Goal: Information Seeking & Learning: Find specific fact

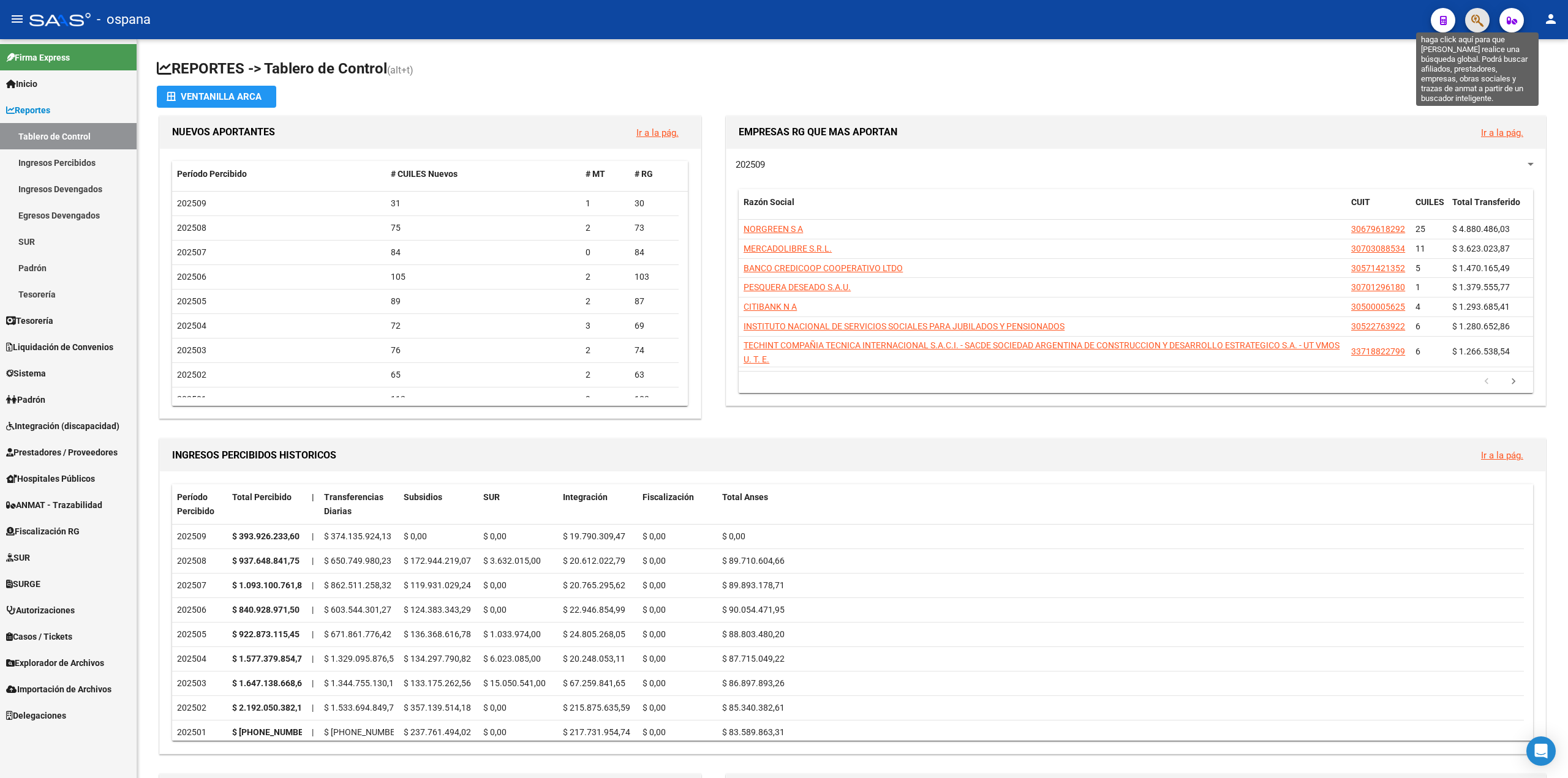
click at [1481, 17] on icon "button" at bounding box center [1477, 20] width 12 height 14
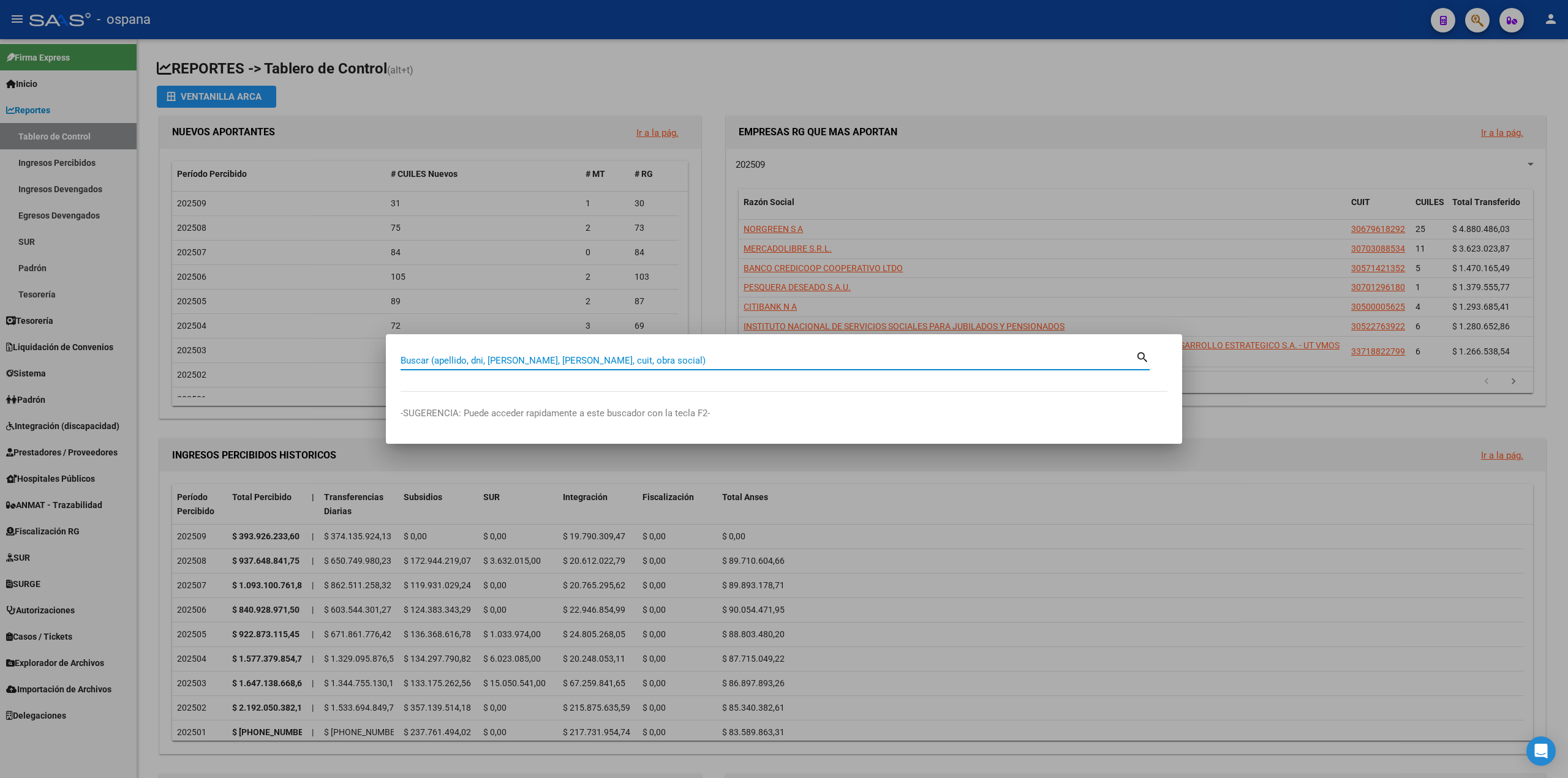
type input "1"
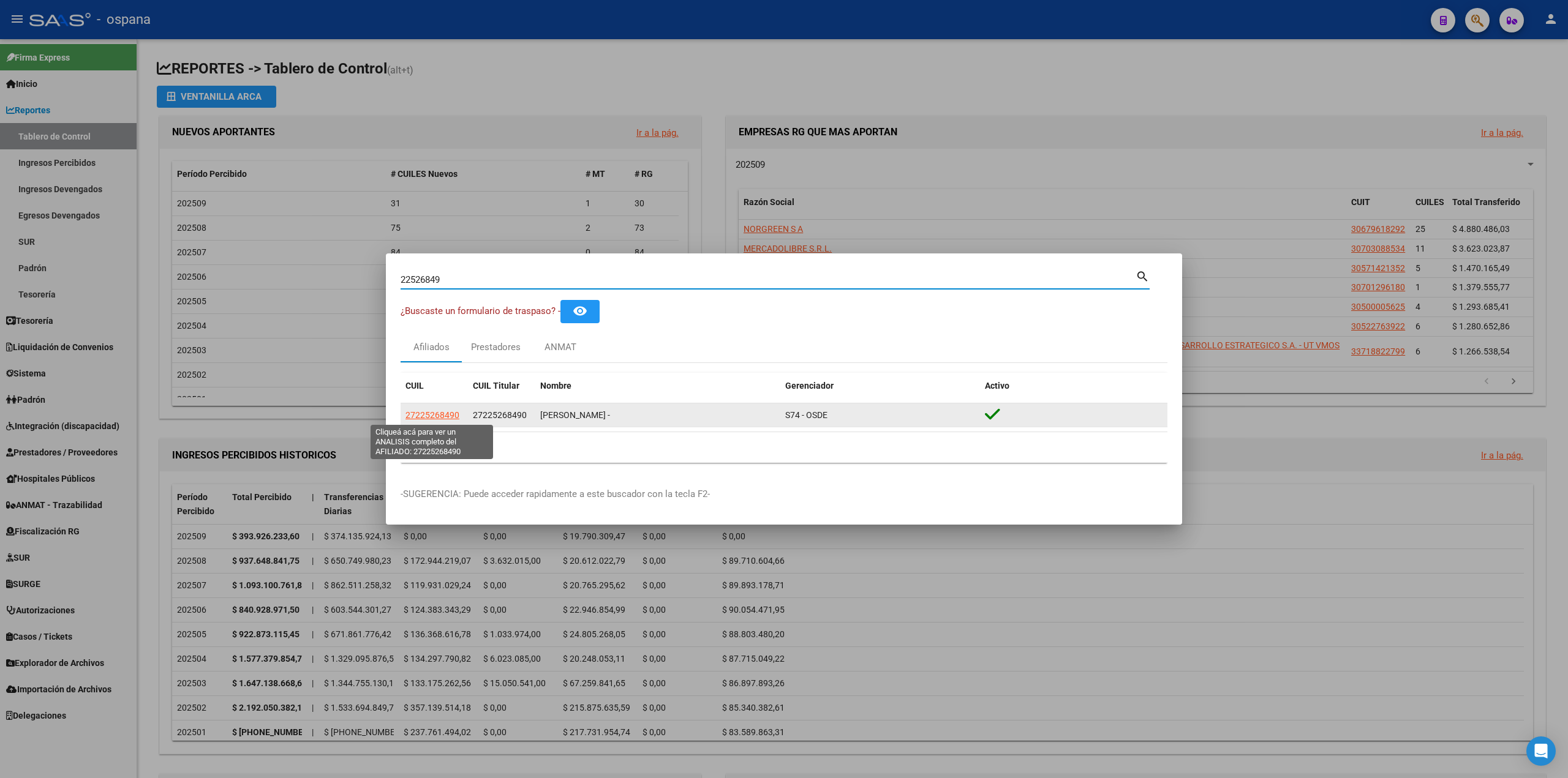
click at [439, 414] on span "27225268490" at bounding box center [433, 415] width 54 height 10
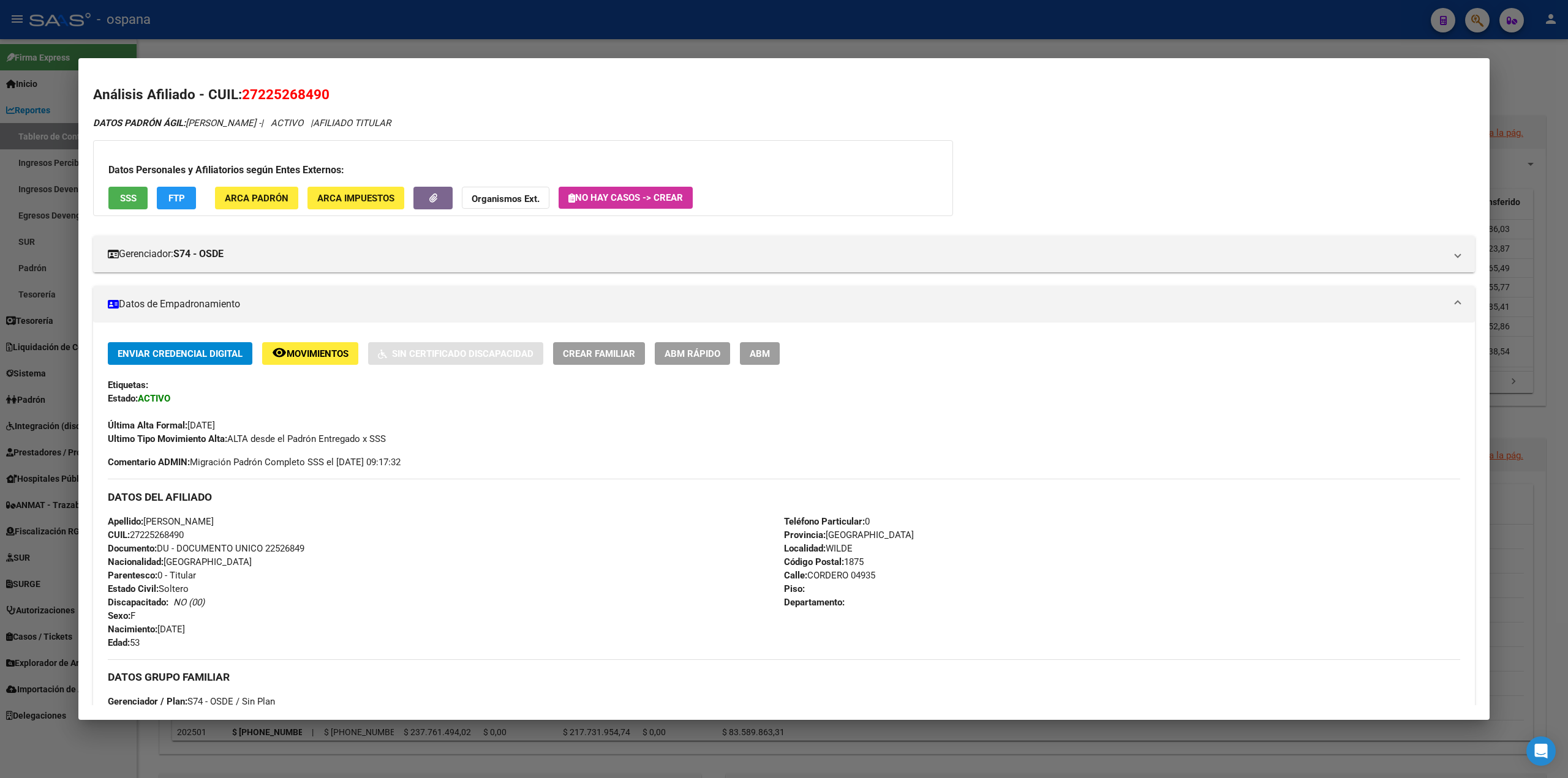
click at [66, 287] on div at bounding box center [784, 389] width 1568 height 778
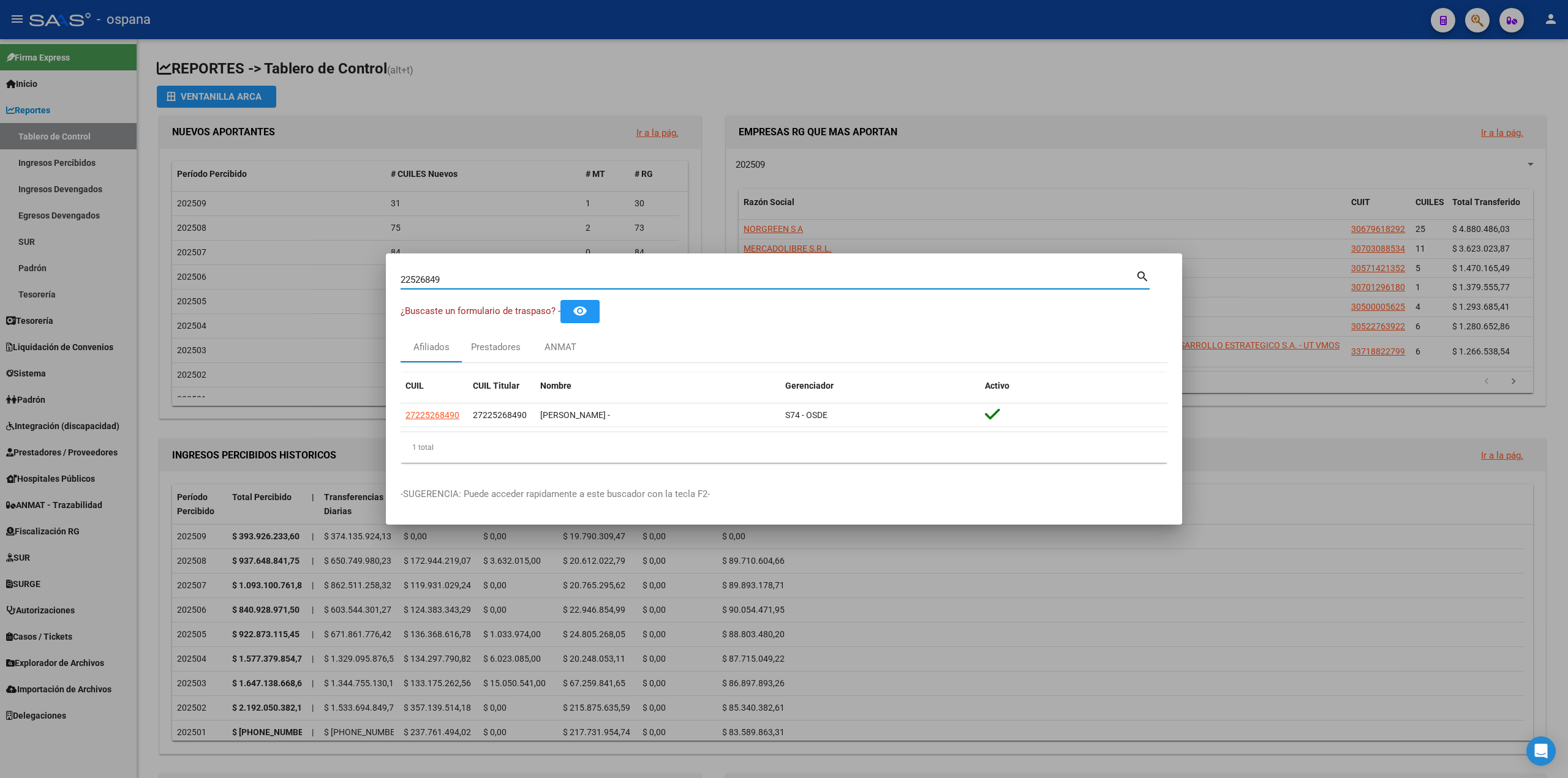
drag, startPoint x: 485, startPoint y: 282, endPoint x: 313, endPoint y: 284, distance: 172.0
click at [313, 284] on div "22526849 Buscar (apellido, dni, cuil, nro traspaso, cuit, obra social) search ¿…" at bounding box center [784, 389] width 1568 height 778
type input "17103477"
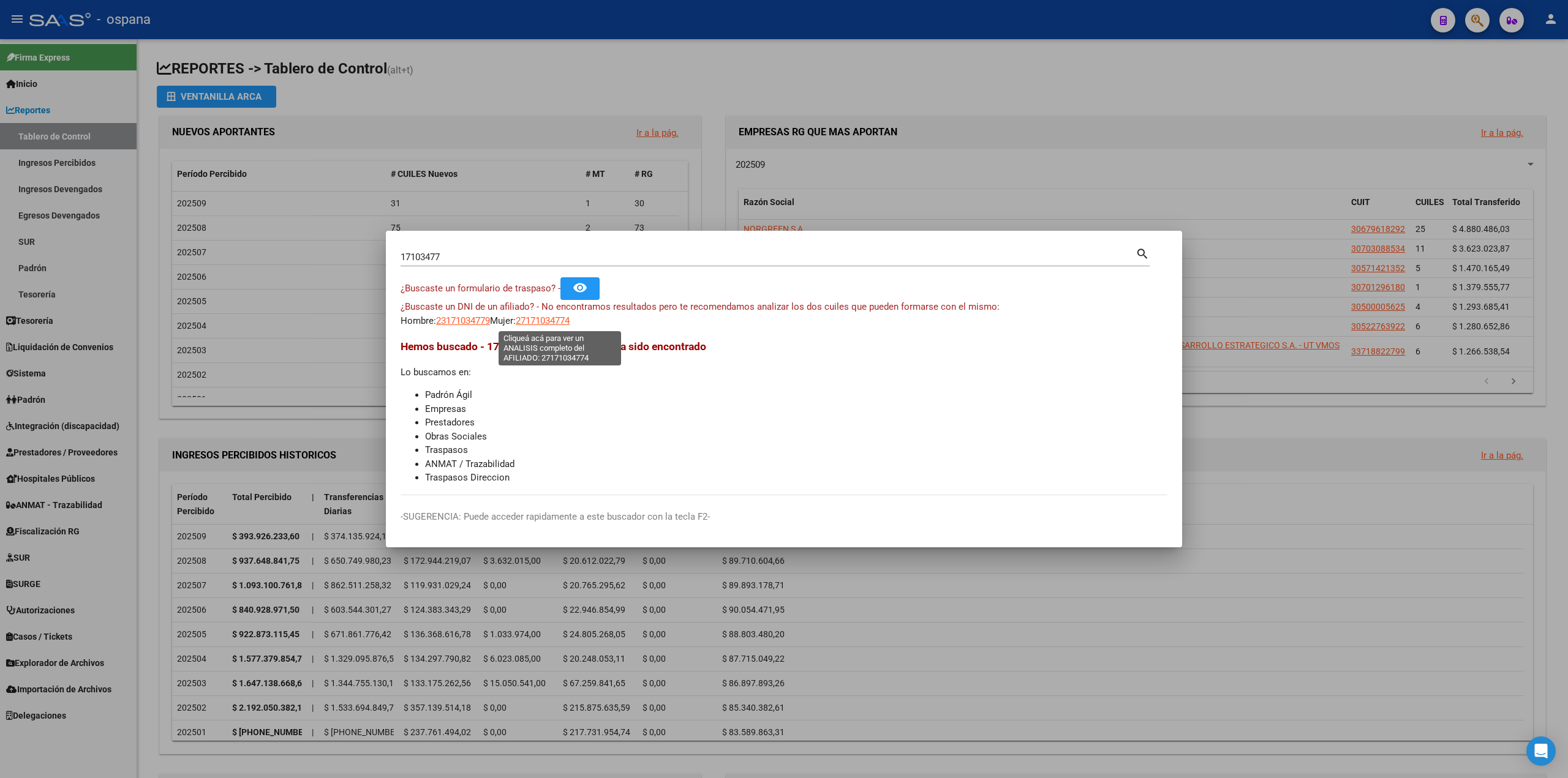
click at [552, 320] on span "27171034774" at bounding box center [542, 321] width 54 height 11
type textarea "27171034774"
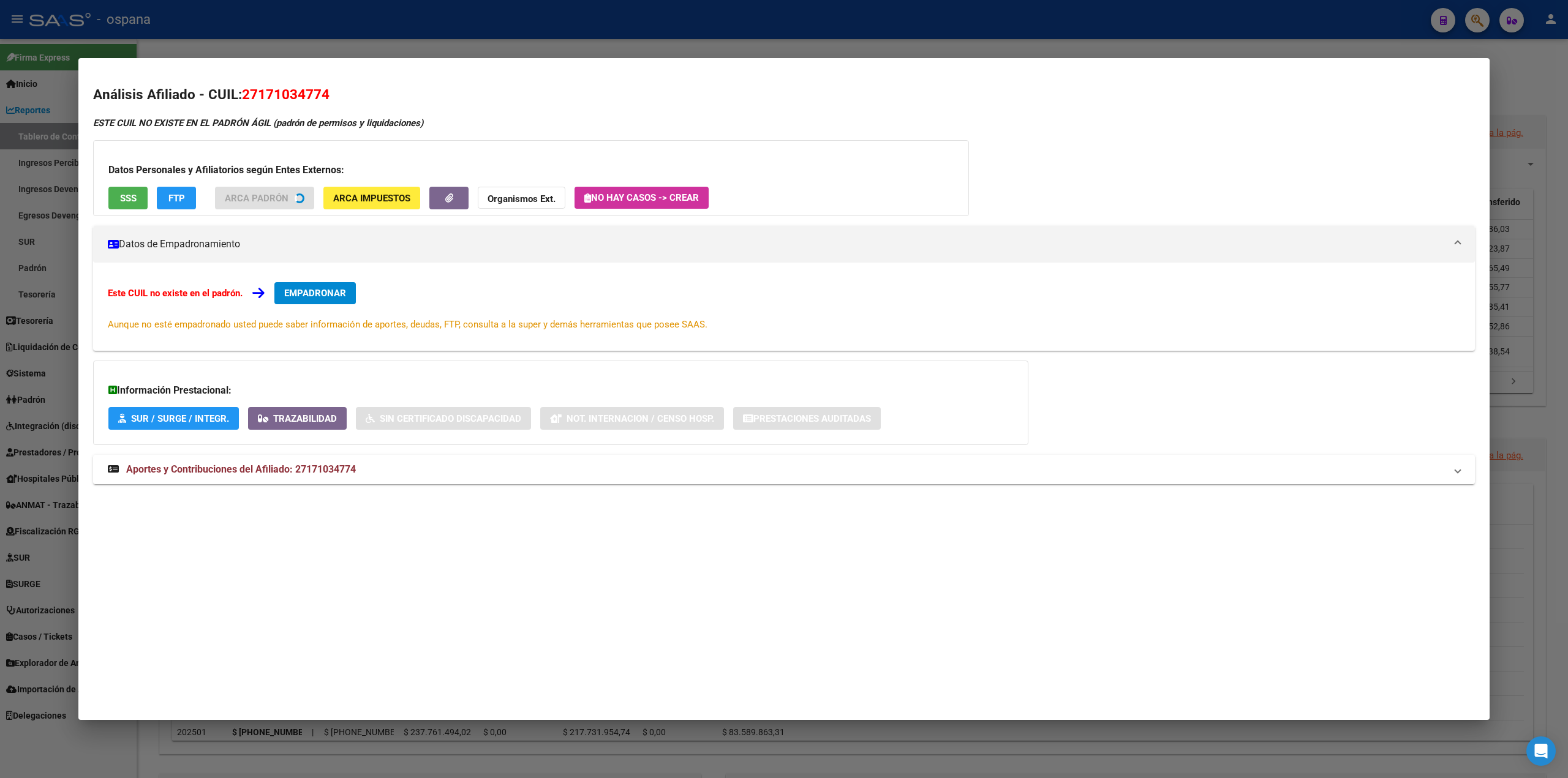
click at [257, 44] on div at bounding box center [784, 389] width 1568 height 778
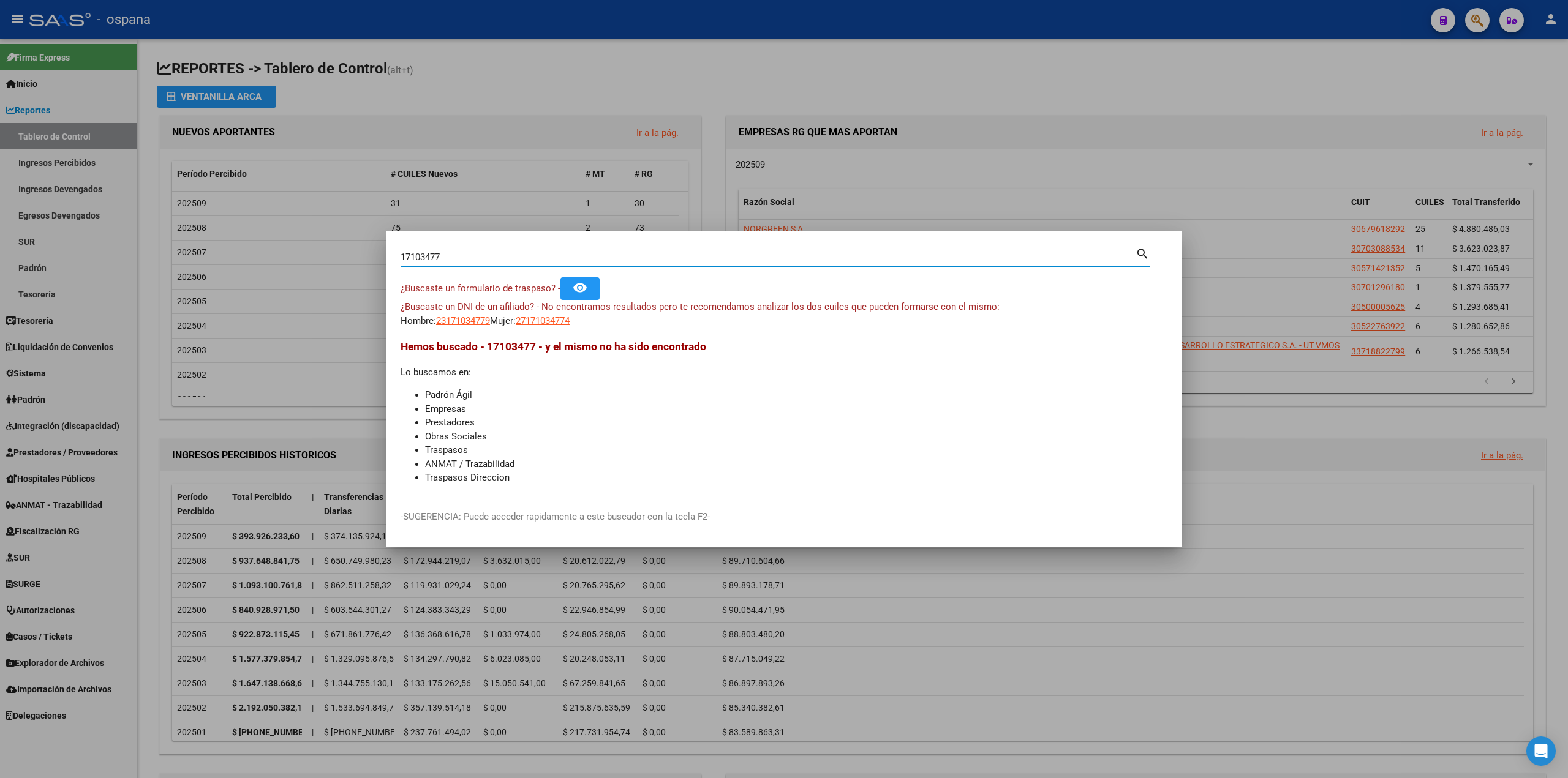
drag, startPoint x: 479, startPoint y: 251, endPoint x: 150, endPoint y: 218, distance: 330.7
click at [150, 218] on div "17103477 Buscar (apellido, dni, cuil, nro traspaso, cuit, obra social) search ¿…" at bounding box center [784, 389] width 1568 height 778
paste input "20330076888"
type input "20330076888"
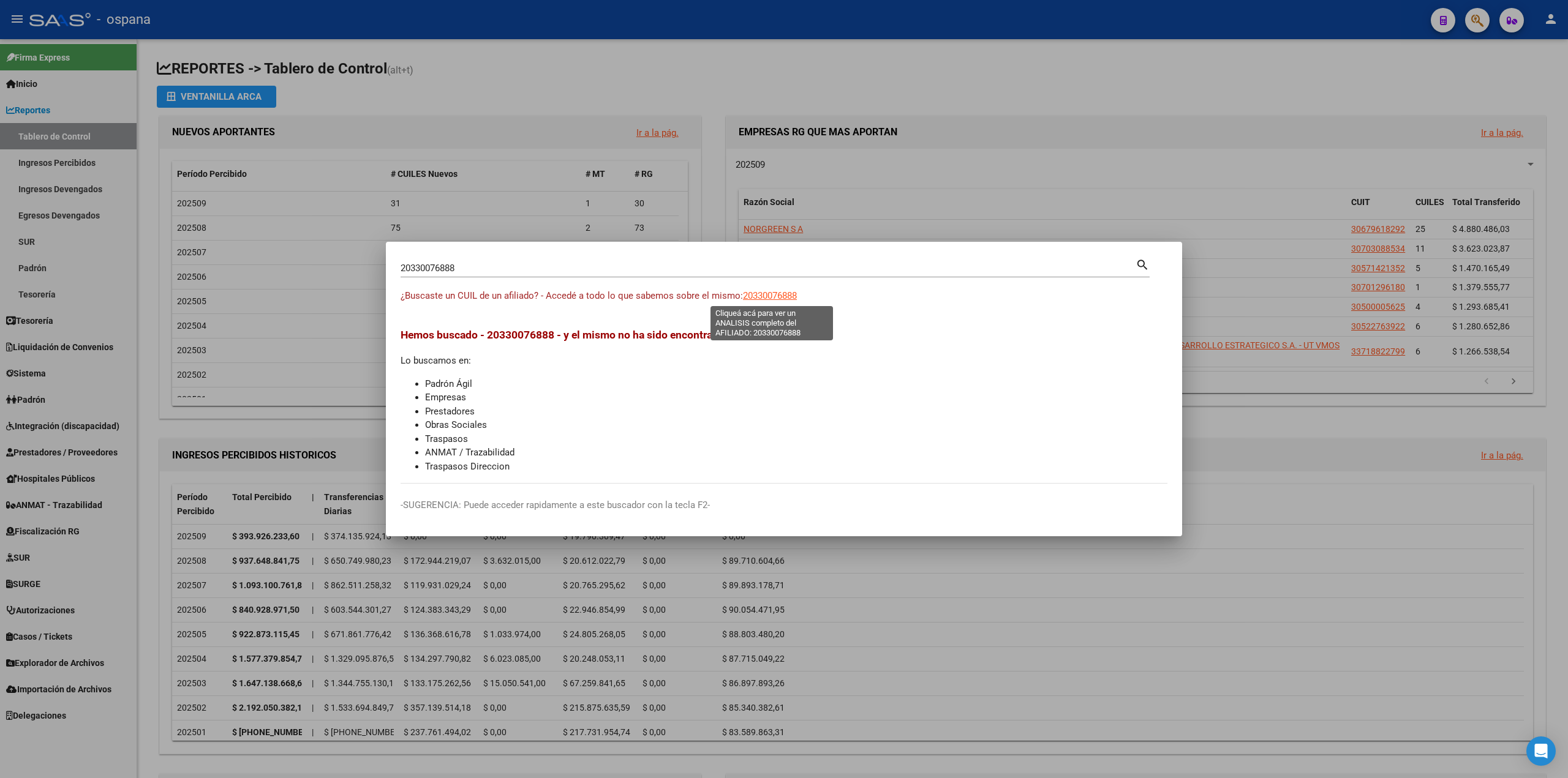
click at [766, 297] on span "20330076888" at bounding box center [770, 296] width 54 height 11
type textarea "20330076888"
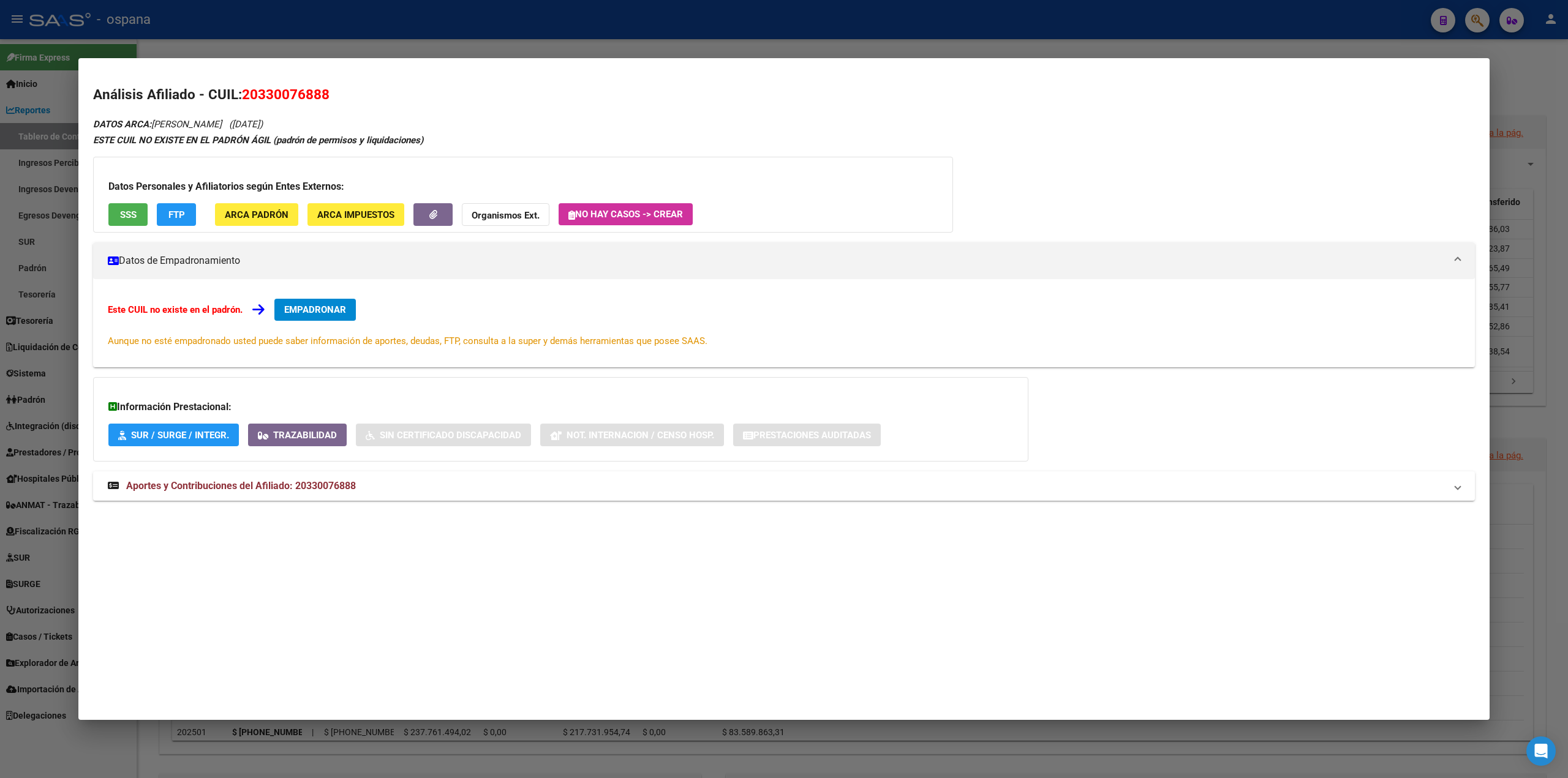
click at [136, 210] on span "SSS" at bounding box center [127, 215] width 16 height 11
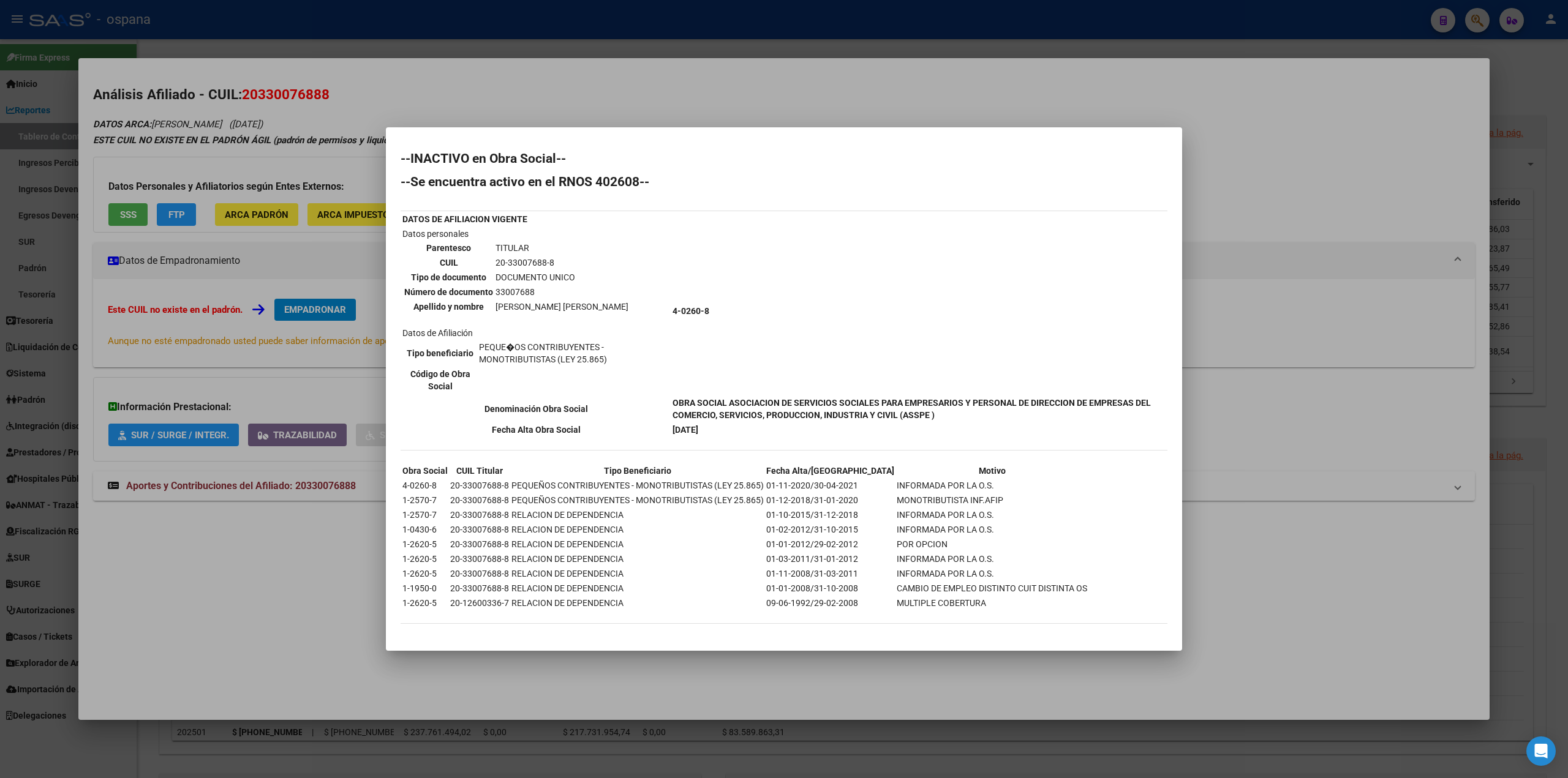
drag, startPoint x: 435, startPoint y: 516, endPoint x: 401, endPoint y: 515, distance: 34.0
click at [401, 515] on table "Obra Social CUIL Titular Tipo Beneficiario Fecha Alta/Baja Motivo 4-0260-8 20-3…" at bounding box center [745, 537] width 688 height 148
copy td "1-2570-7"
click at [232, 261] on div at bounding box center [784, 389] width 1568 height 778
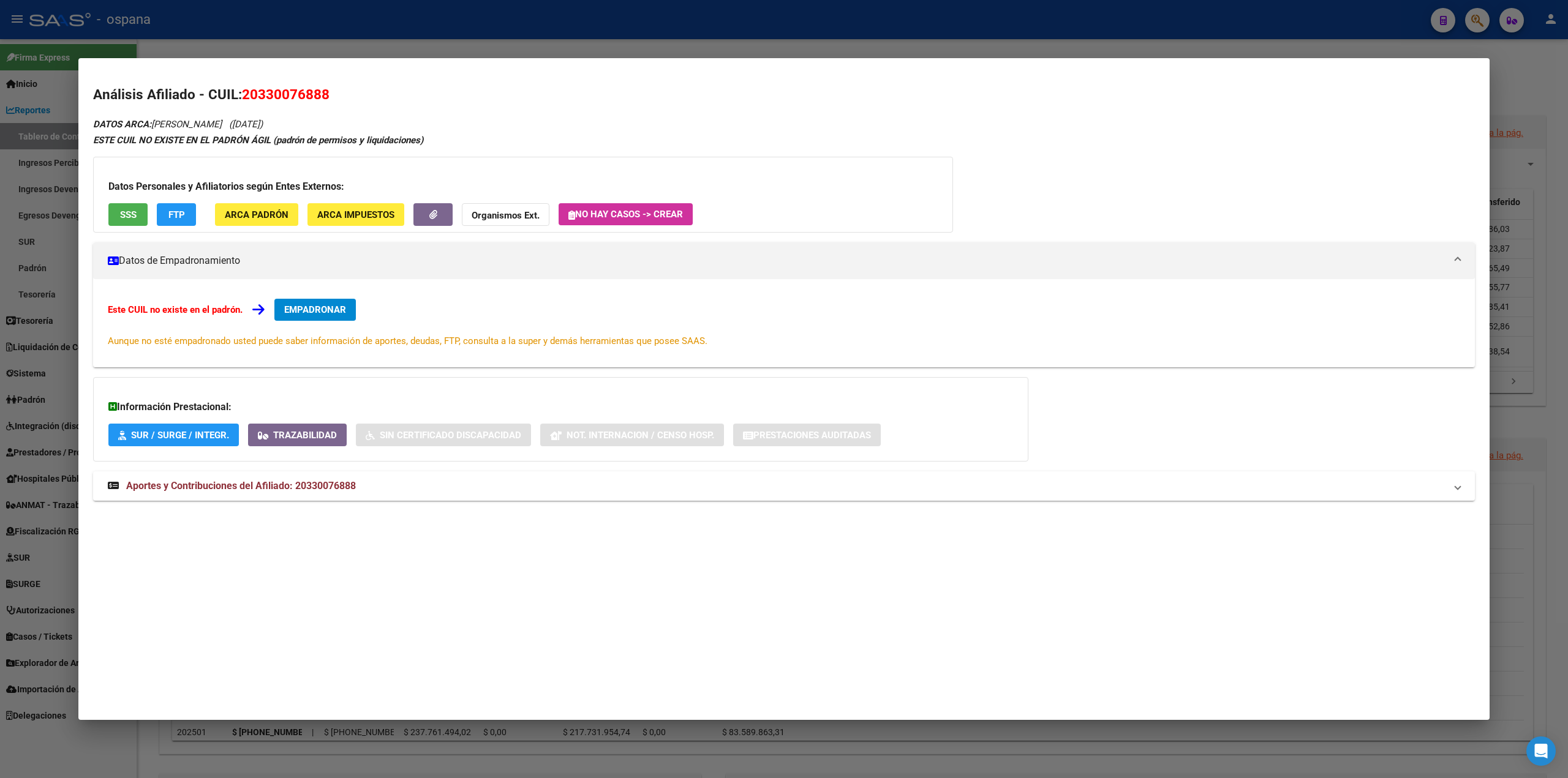
click at [282, 213] on span "ARCA Padrón" at bounding box center [256, 215] width 63 height 11
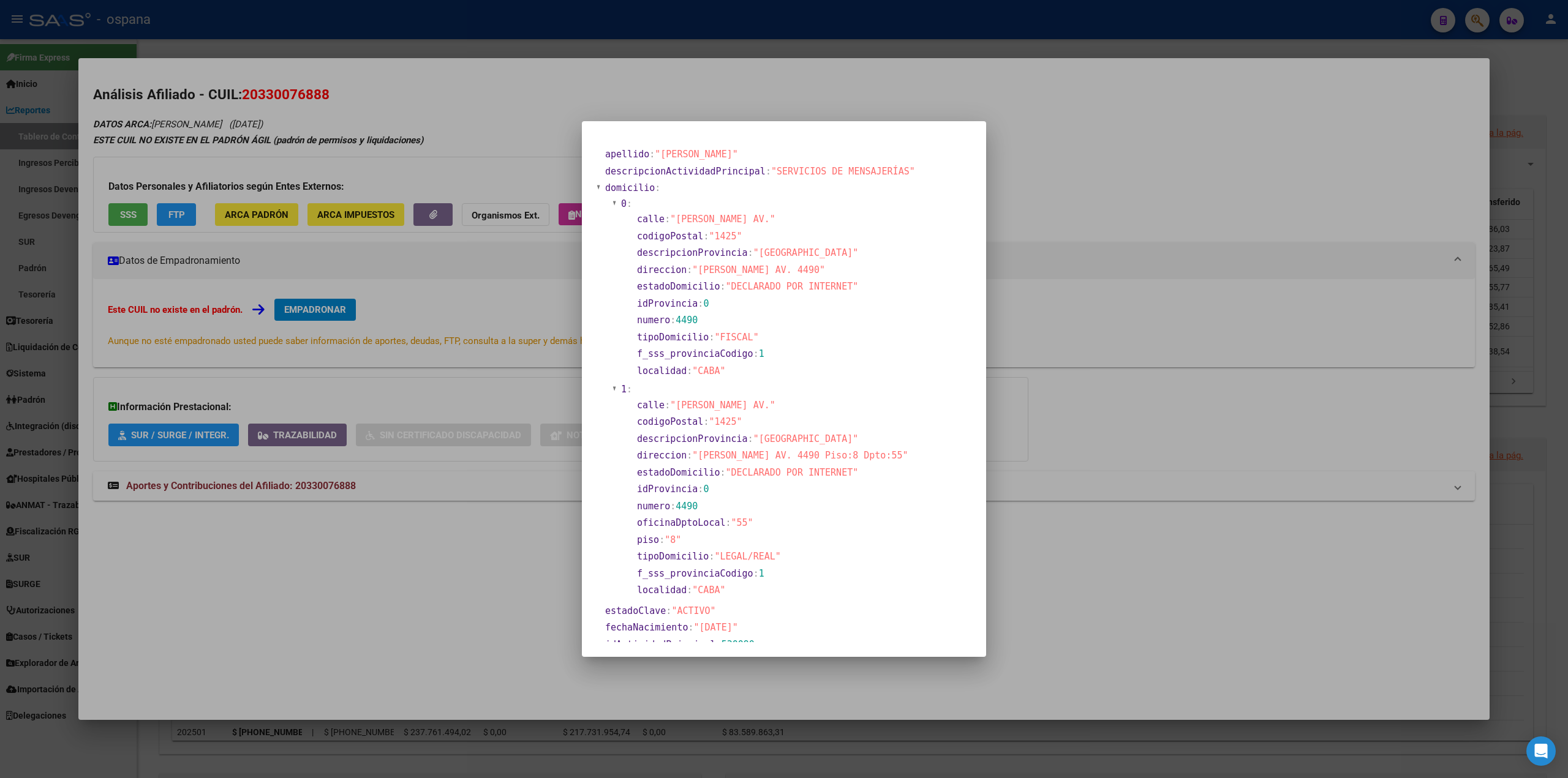
drag, startPoint x: 778, startPoint y: 456, endPoint x: 697, endPoint y: 456, distance: 81.0
click at [697, 456] on span ""[PERSON_NAME] AV. 4490 Piso:8 Dpto:55"" at bounding box center [800, 456] width 216 height 11
copy span "[PERSON_NAME] AV. 4490"
click at [1095, 144] on div at bounding box center [784, 389] width 1568 height 778
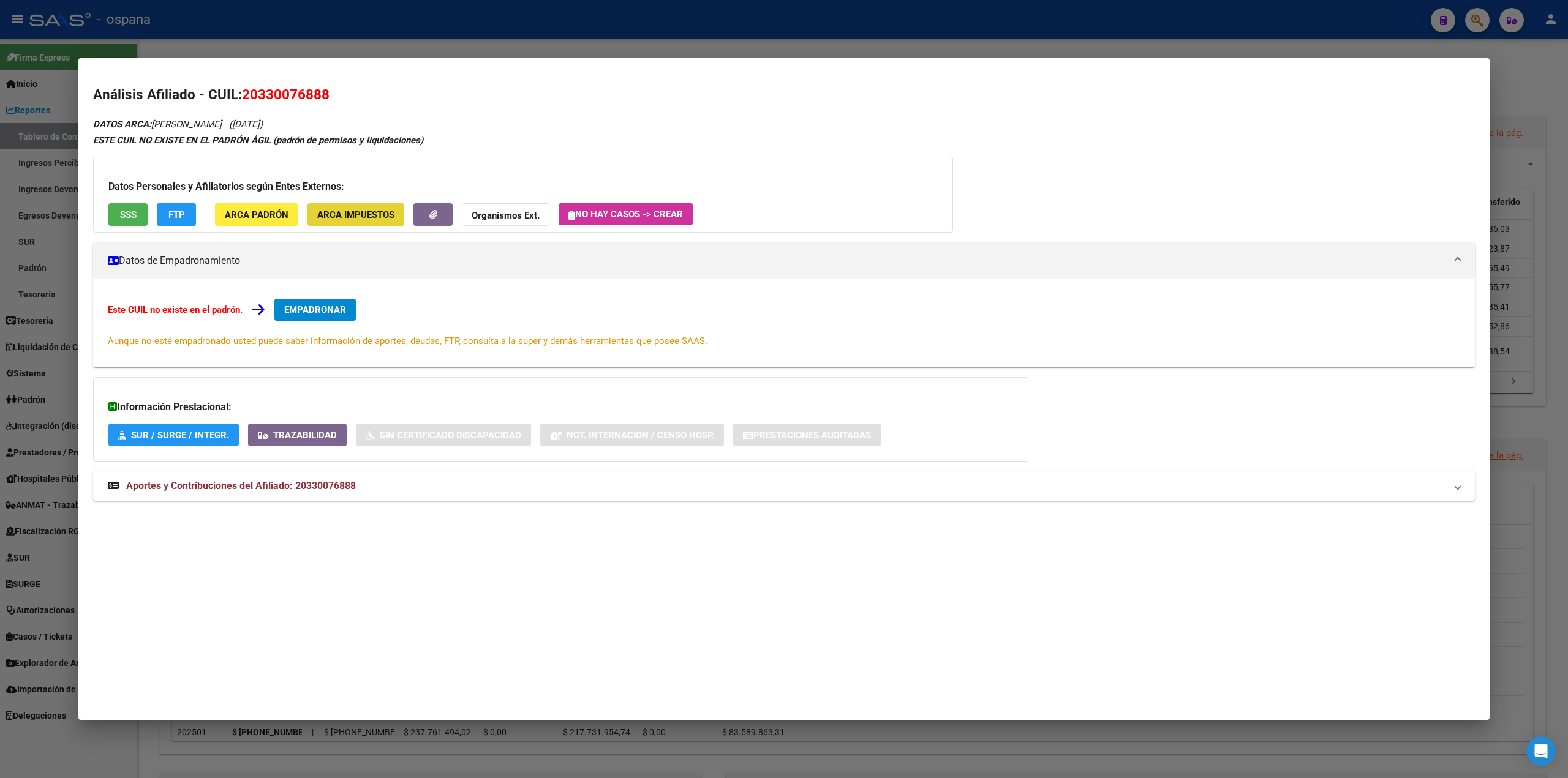
click at [332, 215] on span "ARCA Impuestos" at bounding box center [356, 215] width 77 height 11
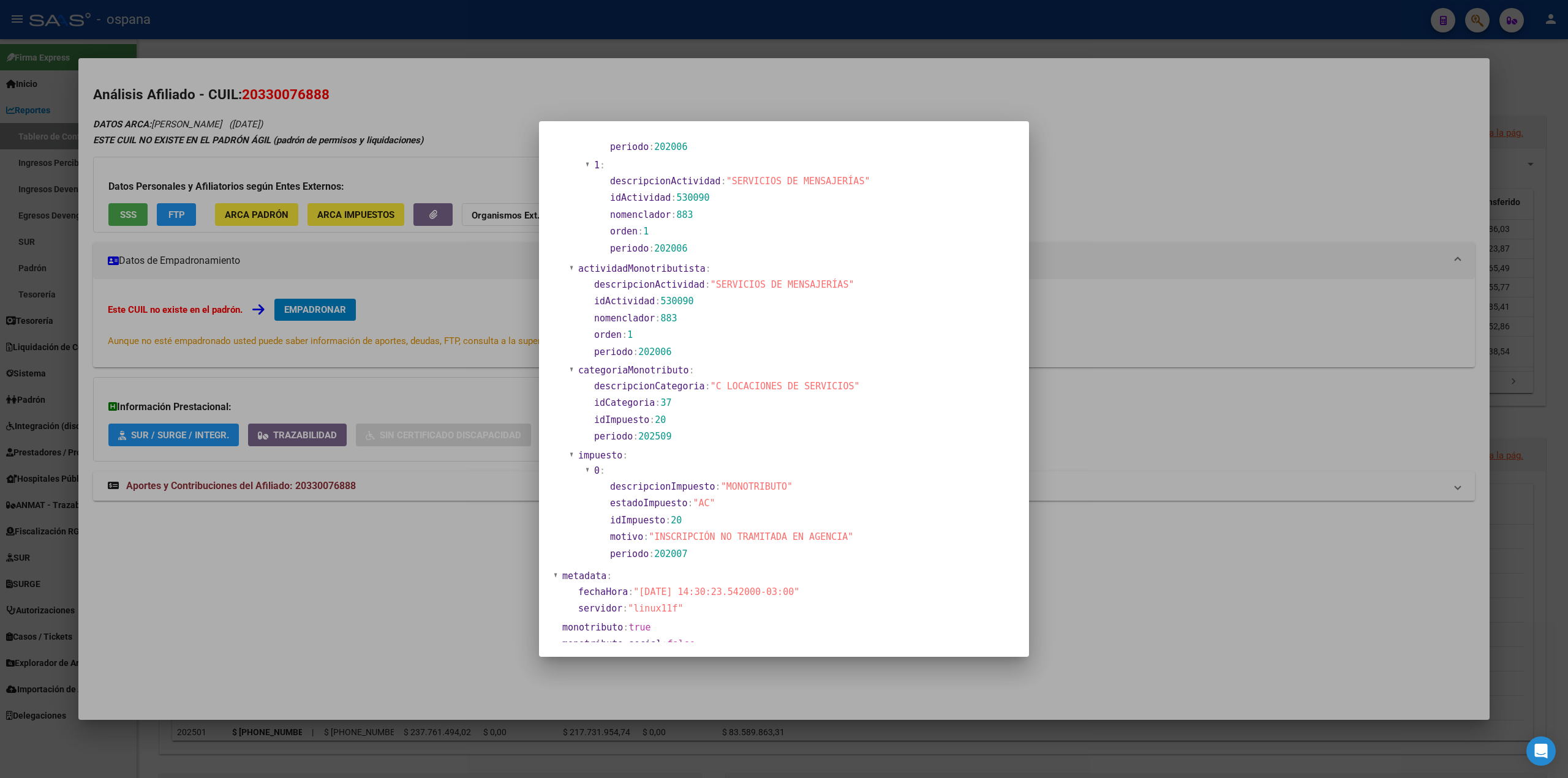
scroll to position [401, 0]
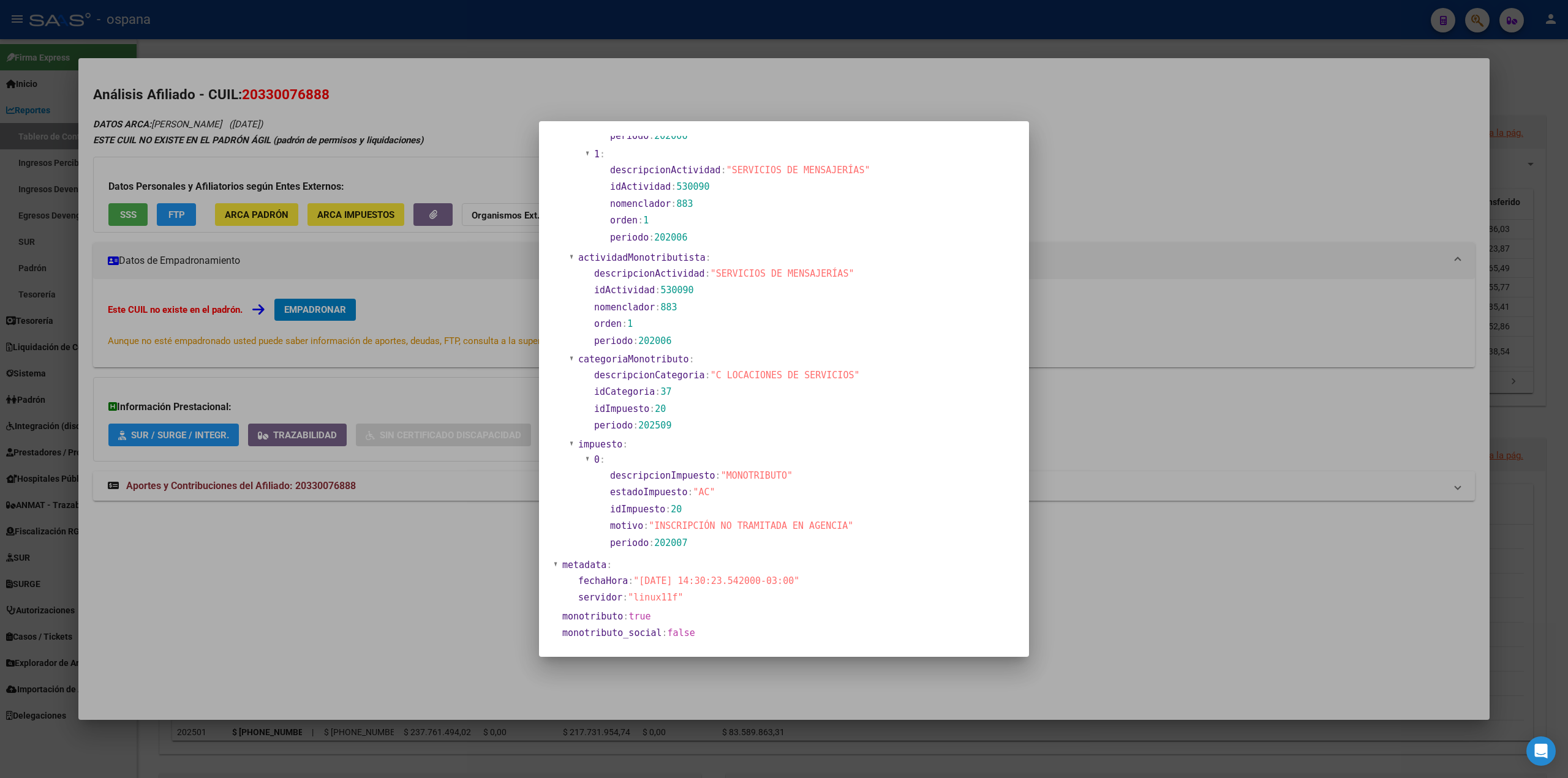
click at [1066, 251] on div at bounding box center [784, 389] width 1568 height 778
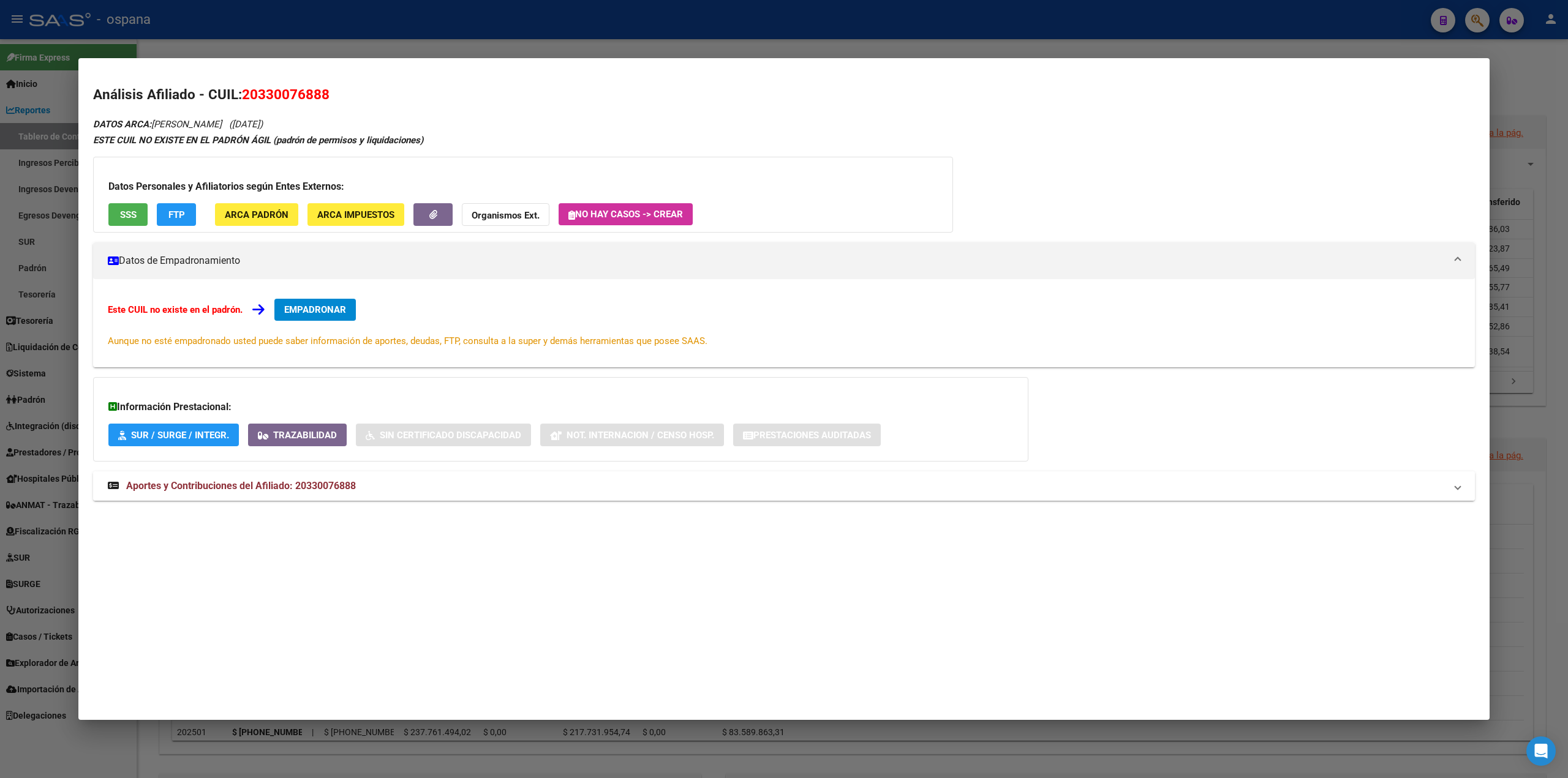
click at [197, 490] on span "Aportes y Contribuciones del Afiliado: 20330076888" at bounding box center [241, 486] width 230 height 12
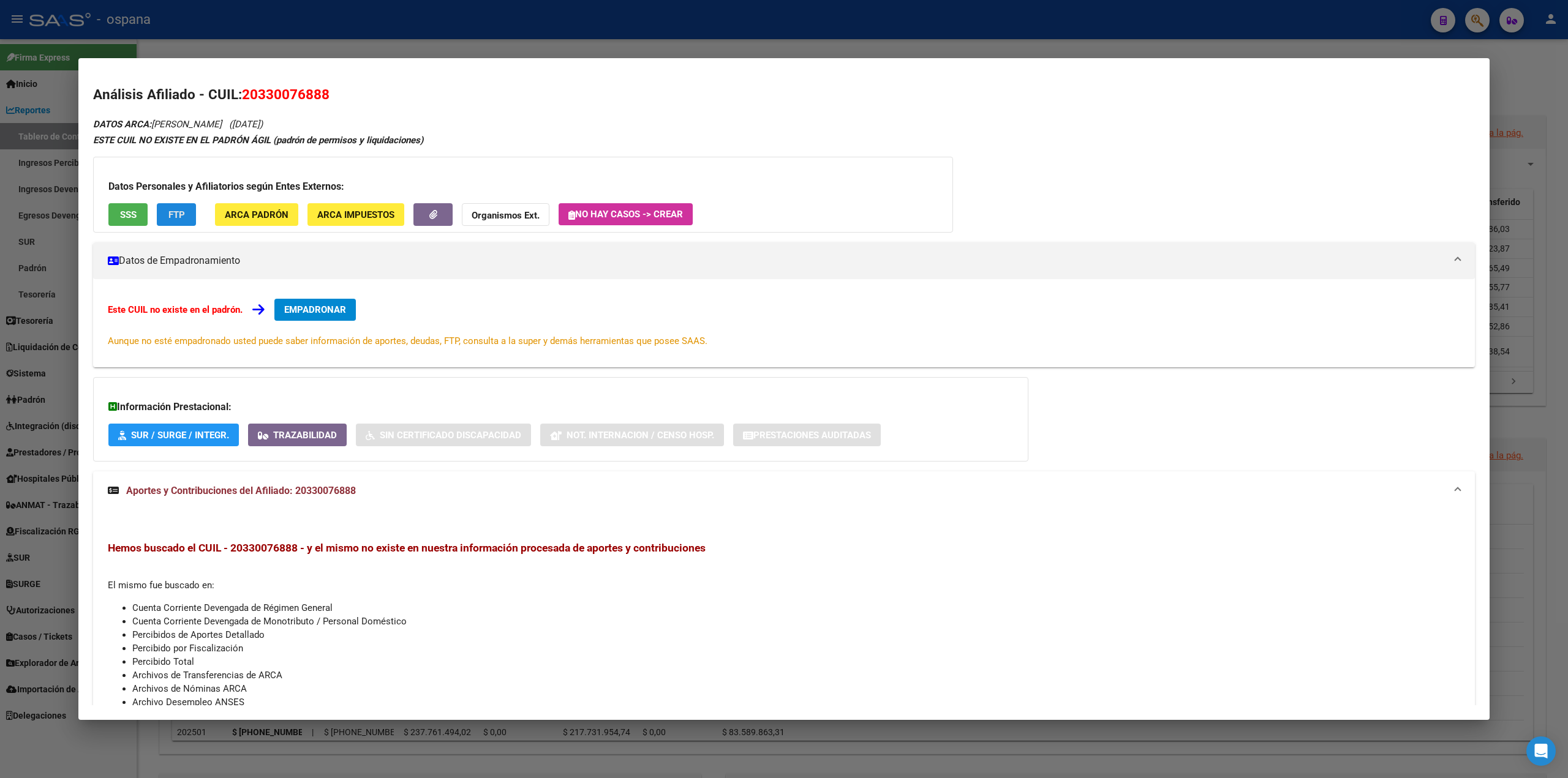
click at [174, 210] on span "FTP" at bounding box center [176, 215] width 16 height 11
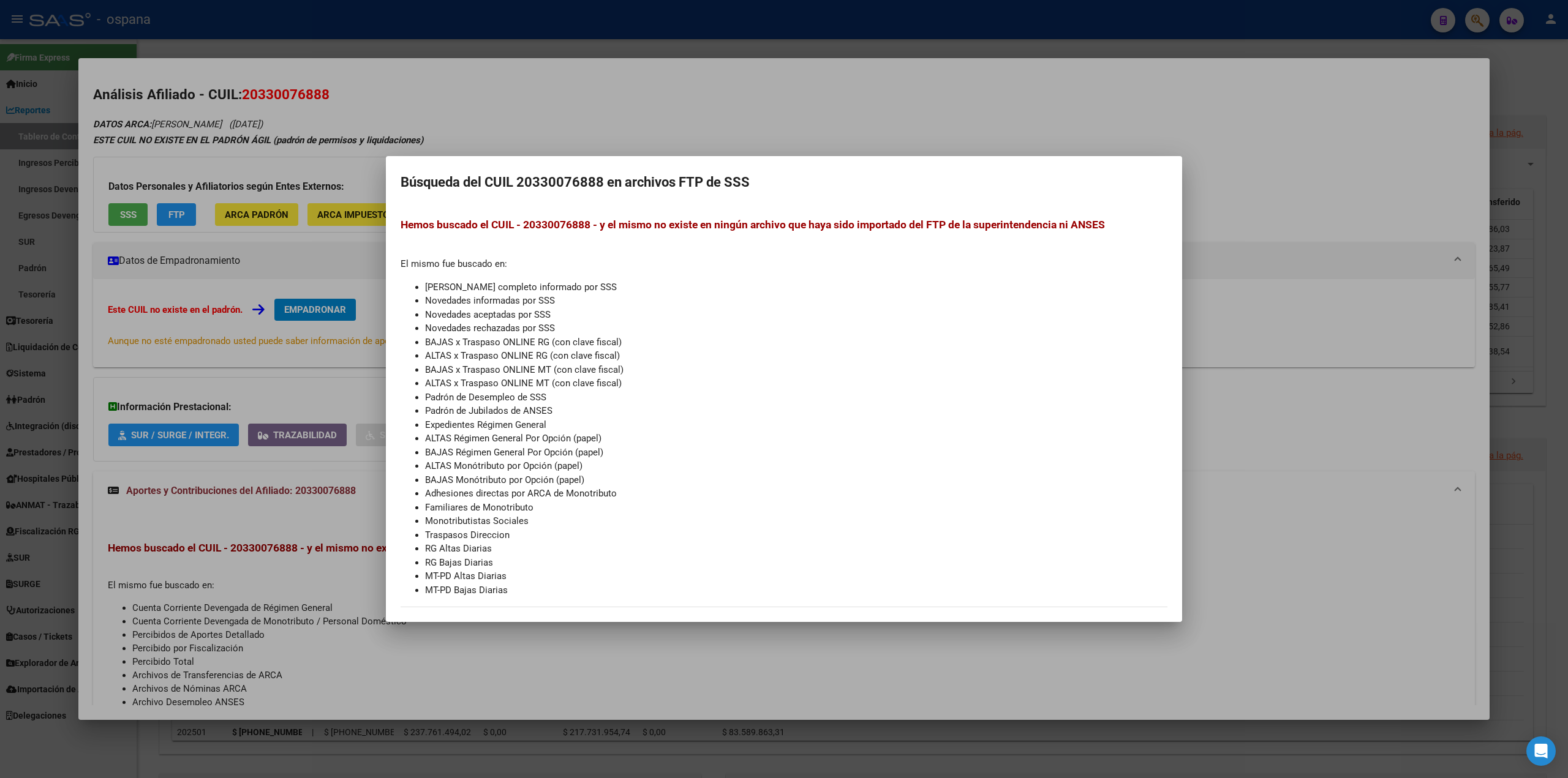
click at [272, 308] on div at bounding box center [784, 389] width 1568 height 778
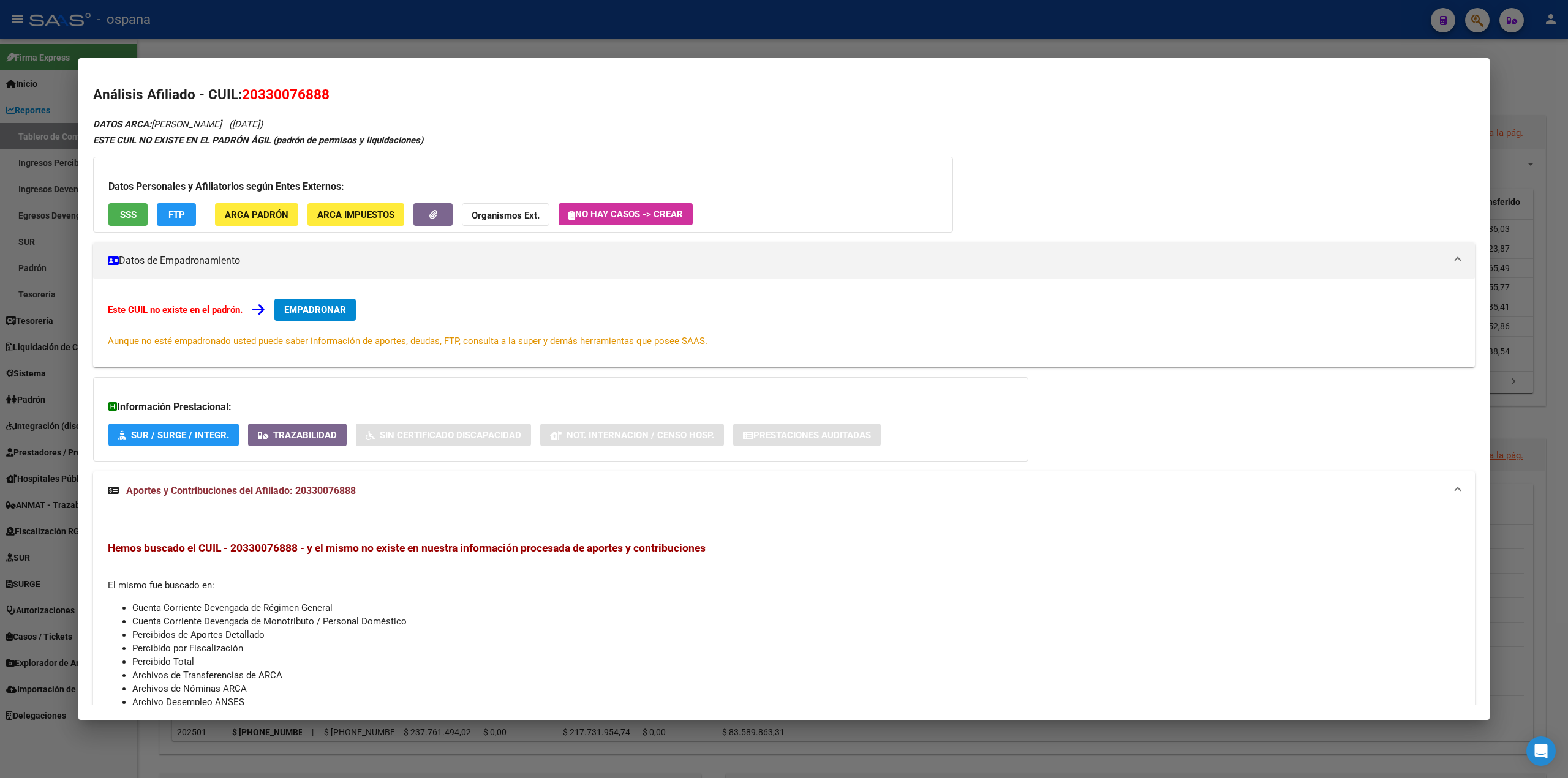
click at [494, 218] on strong "Organismos Ext." at bounding box center [506, 215] width 68 height 11
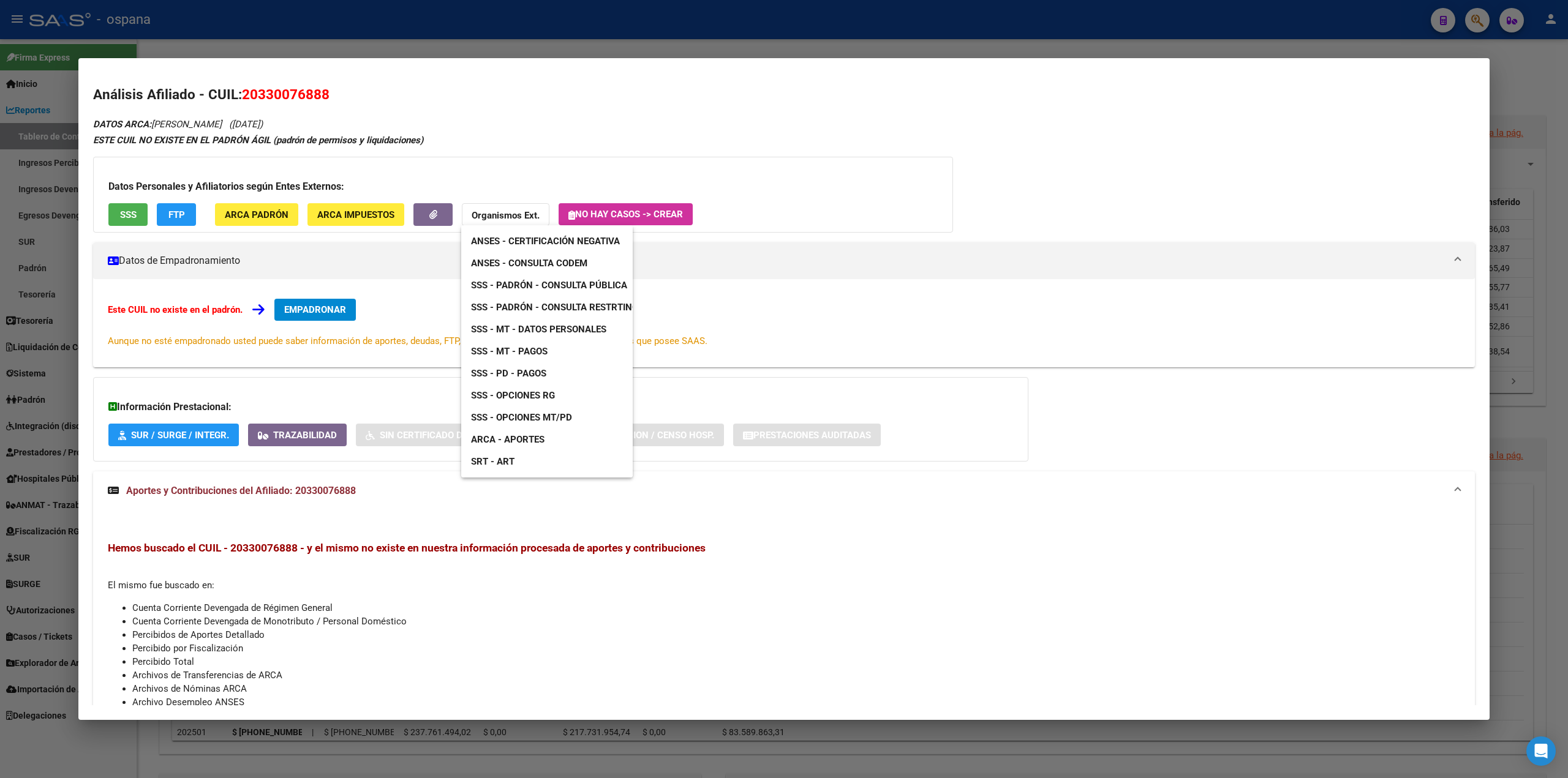
click at [494, 218] on div at bounding box center [784, 389] width 1568 height 778
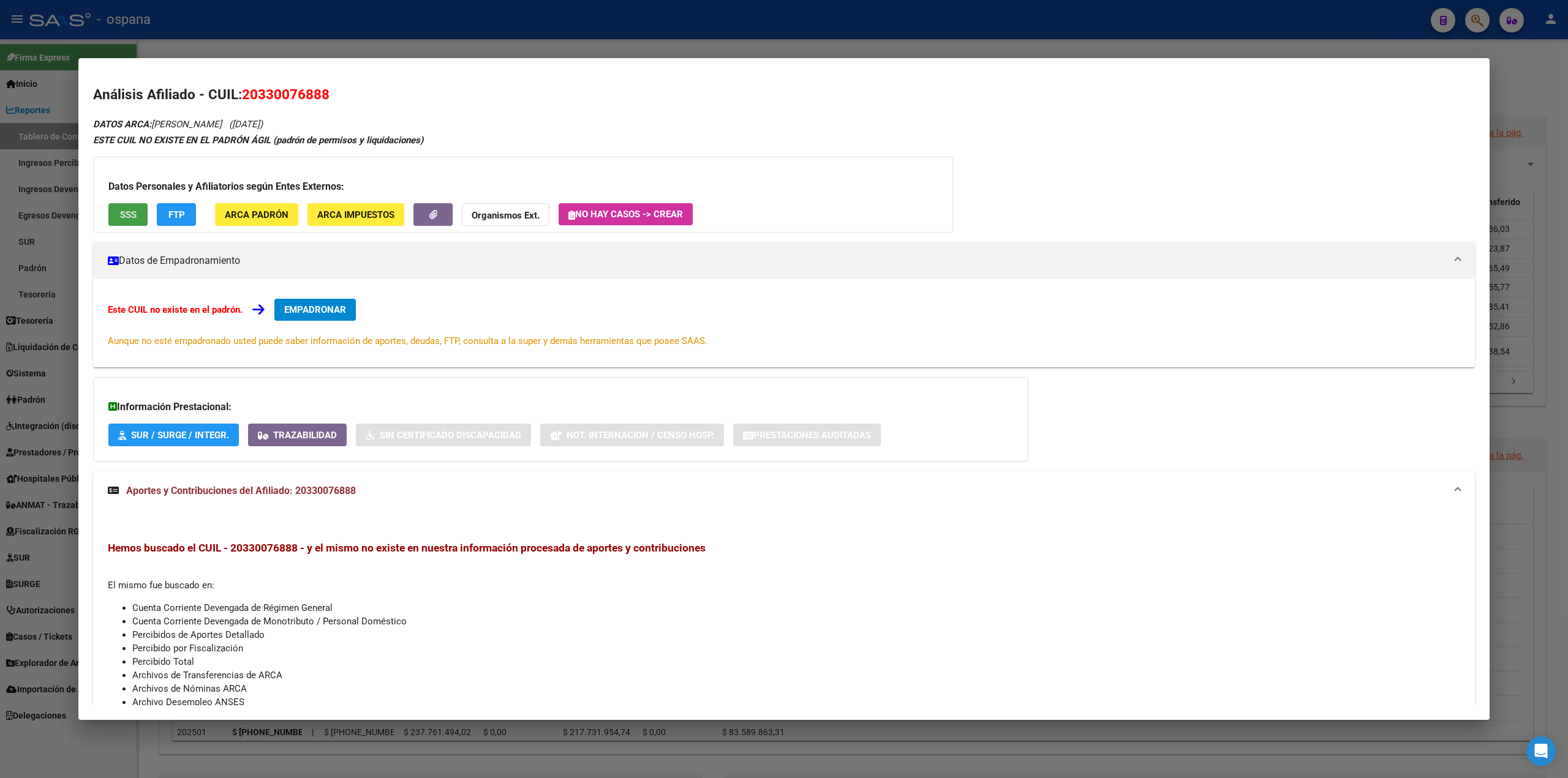
click at [122, 219] on span "SSS" at bounding box center [127, 215] width 16 height 11
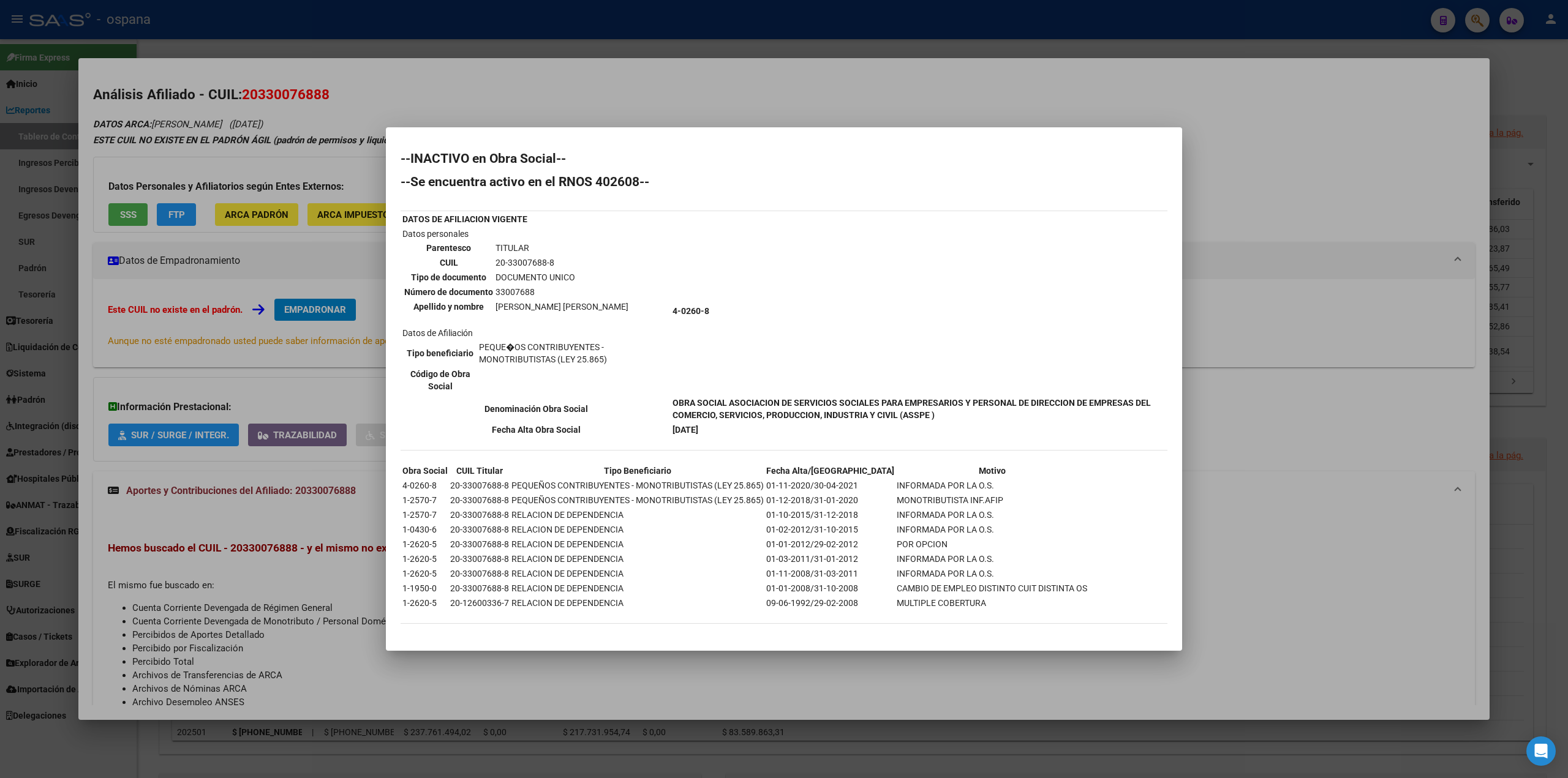
click at [285, 94] on div at bounding box center [784, 389] width 1568 height 778
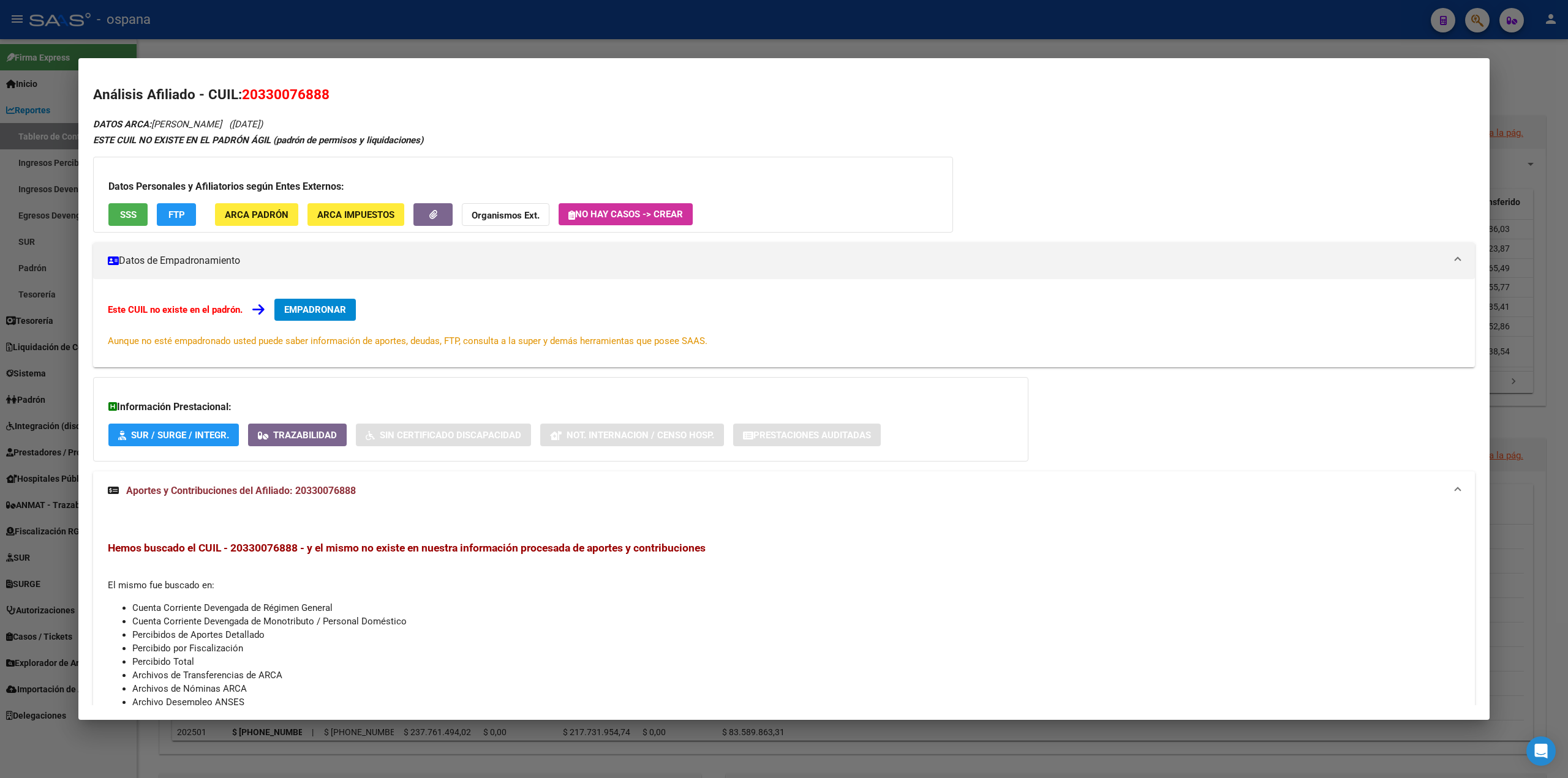
click at [25, 131] on div at bounding box center [784, 389] width 1568 height 778
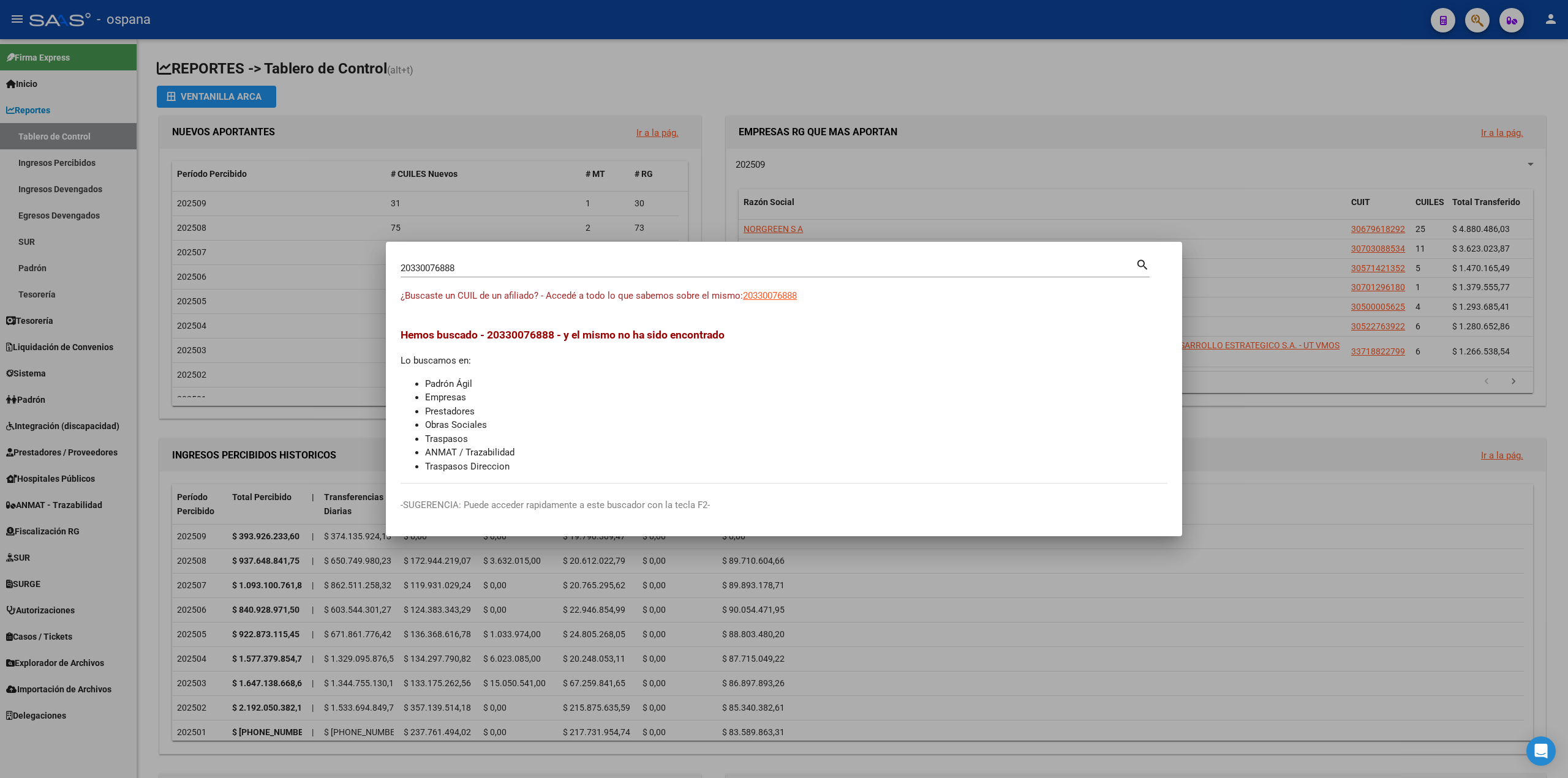
click at [406, 68] on div at bounding box center [784, 389] width 1568 height 778
